Goal: Information Seeking & Learning: Learn about a topic

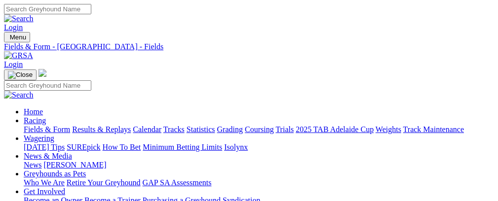
scroll to position [503, 0]
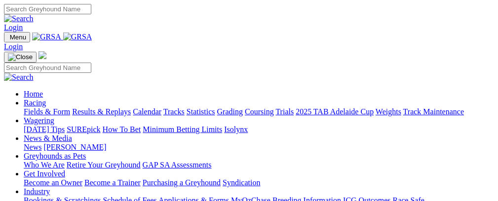
scroll to position [327, 0]
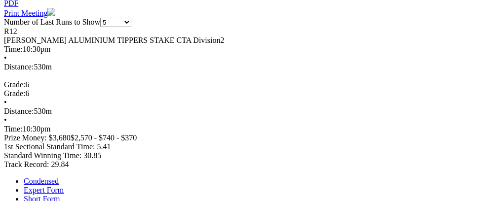
scroll to position [0, 43]
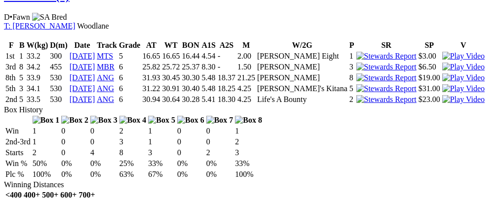
scroll to position [0, 44]
drag, startPoint x: 58, startPoint y: 153, endPoint x: 7, endPoint y: 147, distance: 51.1
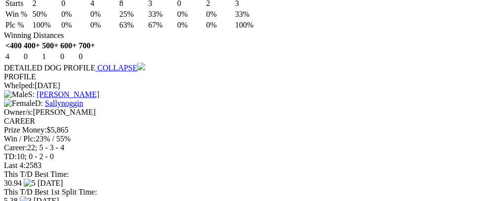
scroll to position [0, 46]
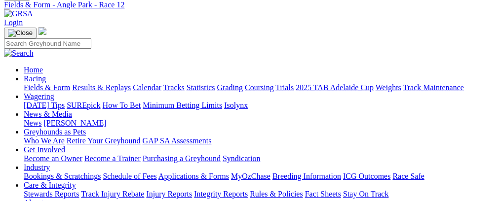
scroll to position [17, 0]
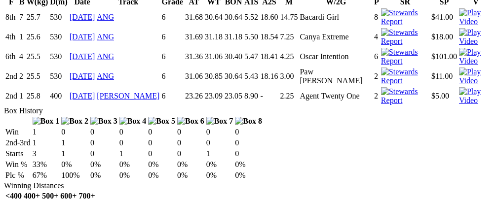
scroll to position [814, 0]
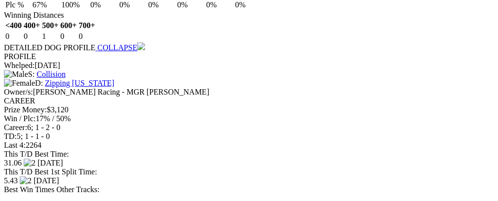
scroll to position [0, 33]
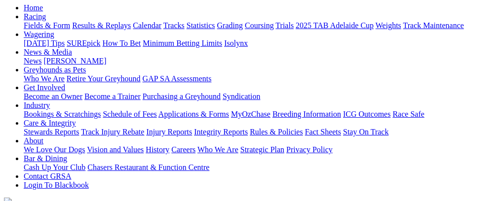
scroll to position [63, 0]
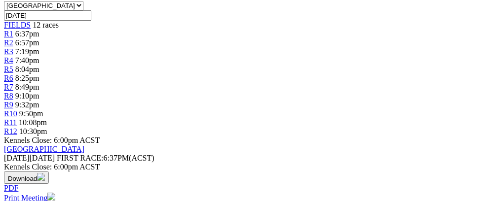
scroll to position [0, 19]
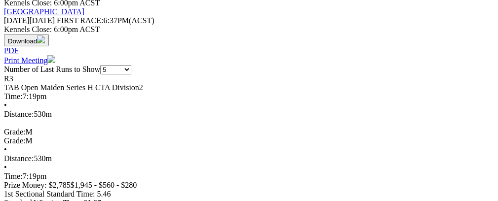
scroll to position [0, 25]
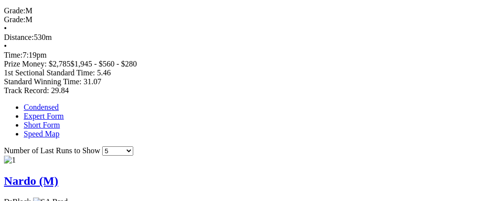
scroll to position [582, 0]
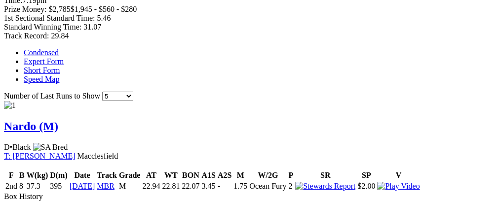
scroll to position [637, 0]
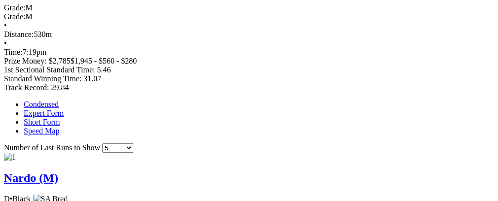
scroll to position [0, 92]
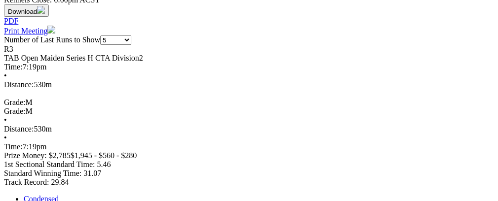
scroll to position [0, 25]
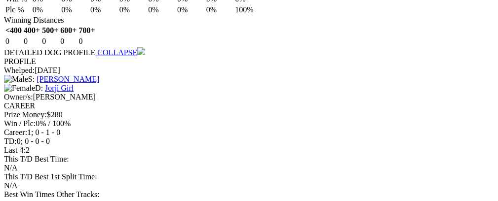
scroll to position [894, 0]
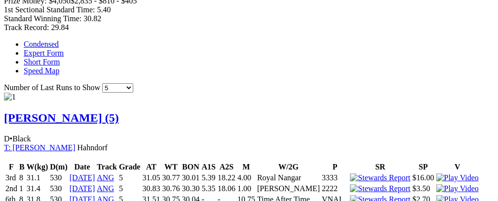
scroll to position [652, 0]
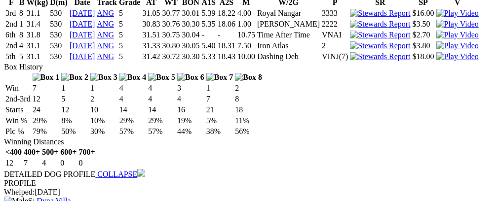
scroll to position [823, 0]
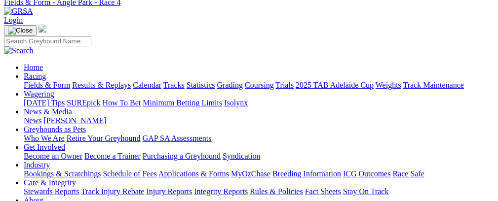
scroll to position [0, 0]
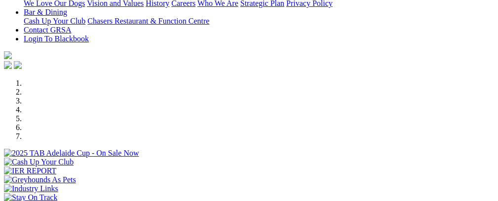
scroll to position [222, 0]
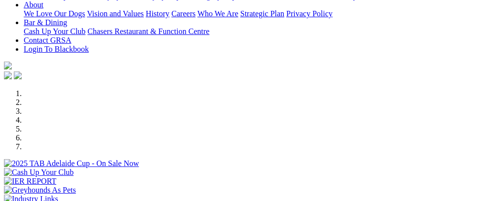
select select "NT"
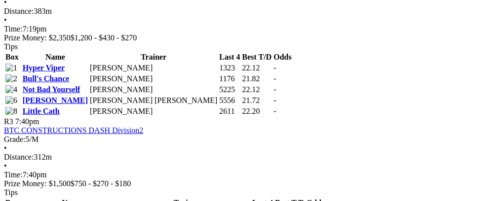
scroll to position [653, 0]
